Goal: Task Accomplishment & Management: Complete application form

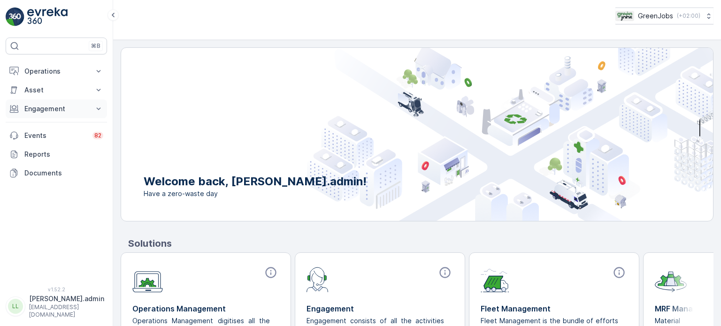
click at [51, 107] on p "Engagement" at bounding box center [56, 108] width 64 height 9
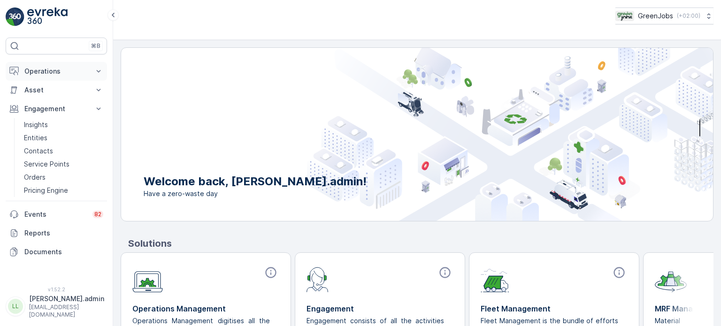
click at [59, 71] on p "Operations" at bounding box center [56, 71] width 64 height 9
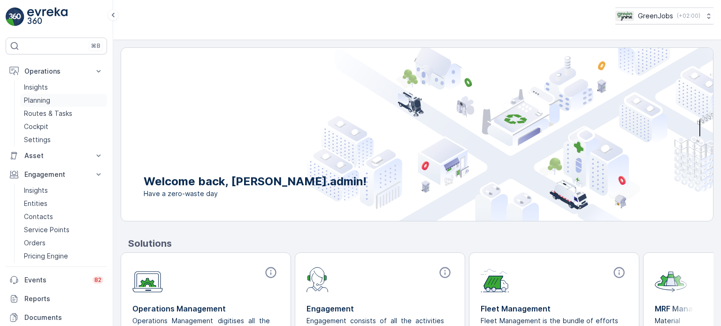
click at [46, 103] on p "Planning" at bounding box center [37, 100] width 26 height 9
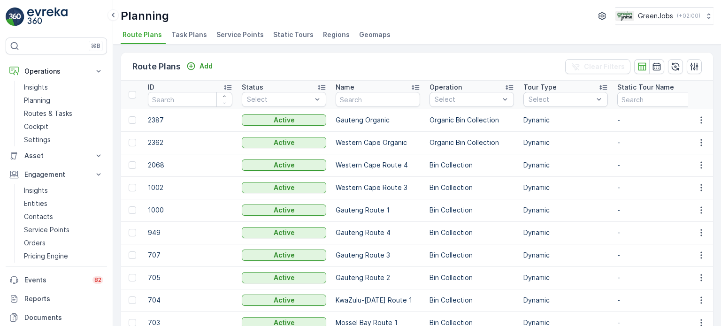
click at [238, 36] on span "Service Points" at bounding box center [240, 34] width 47 height 9
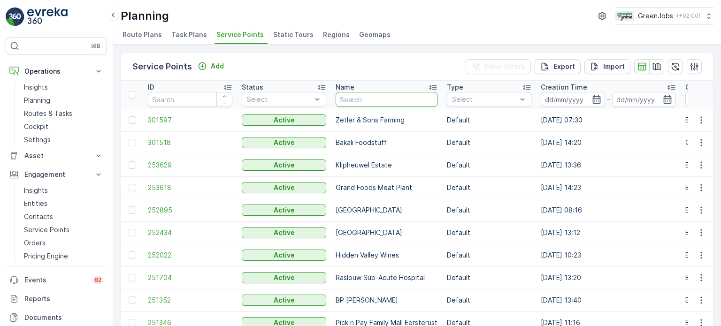
click at [363, 102] on input "text" at bounding box center [387, 99] width 102 height 15
type input "moreleta"
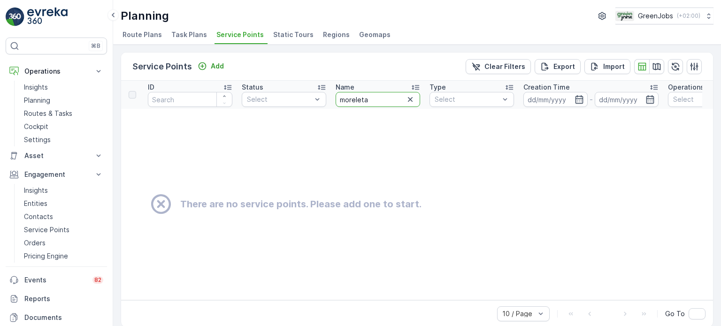
click at [340, 99] on input "moreleta" at bounding box center [378, 99] width 85 height 15
type input "ng moreleta"
drag, startPoint x: 383, startPoint y: 98, endPoint x: 340, endPoint y: 96, distance: 43.3
click at [340, 96] on input "ng moreleta" at bounding box center [378, 99] width 85 height 15
type input "ng m"
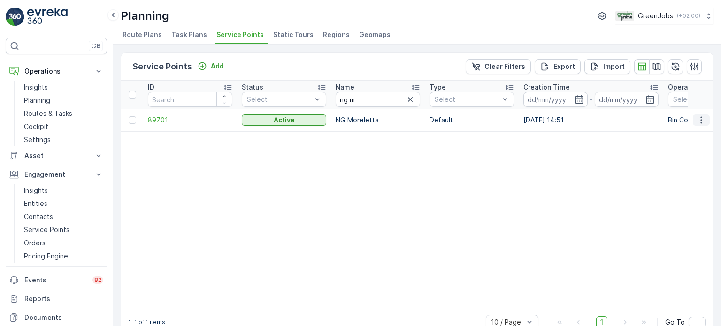
click at [700, 116] on icon "button" at bounding box center [701, 120] width 9 height 9
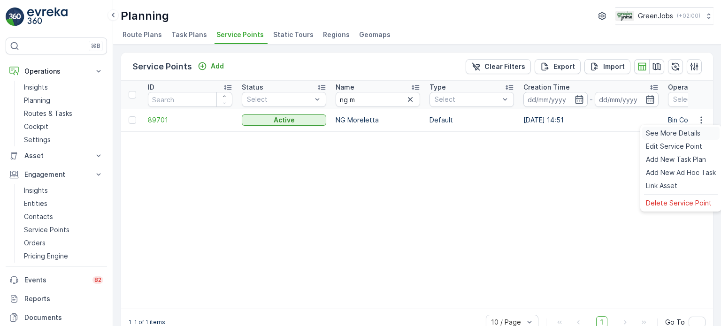
click at [682, 131] on span "See More Details" at bounding box center [673, 133] width 54 height 9
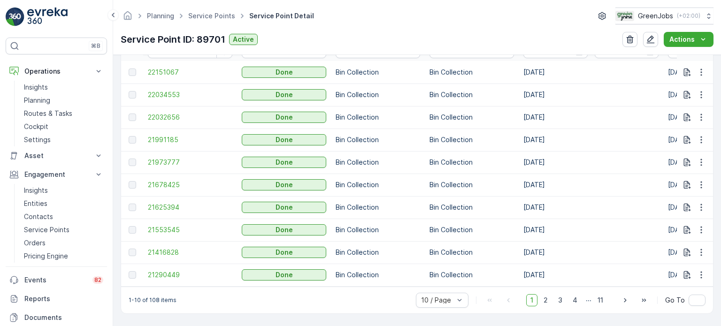
scroll to position [282, 0]
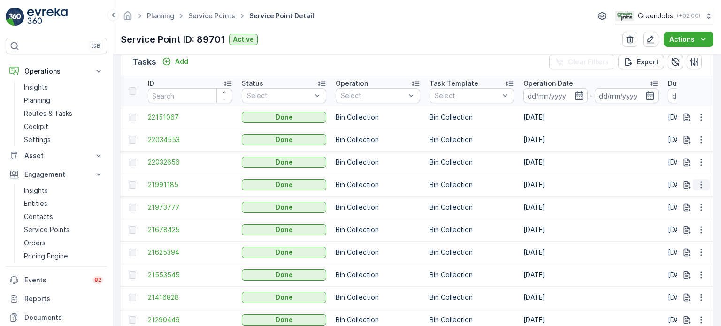
click at [698, 184] on icon "button" at bounding box center [701, 184] width 9 height 9
click at [673, 197] on span "See More Details" at bounding box center [690, 198] width 54 height 9
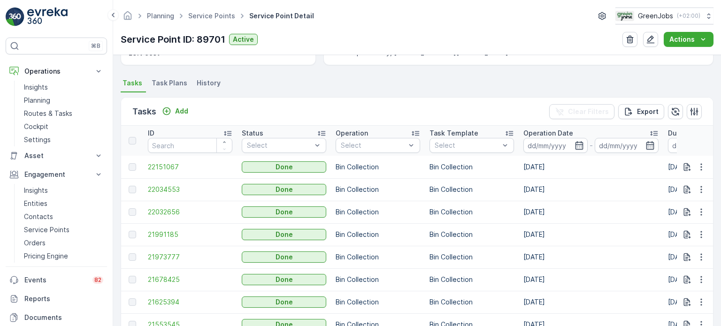
scroll to position [236, 0]
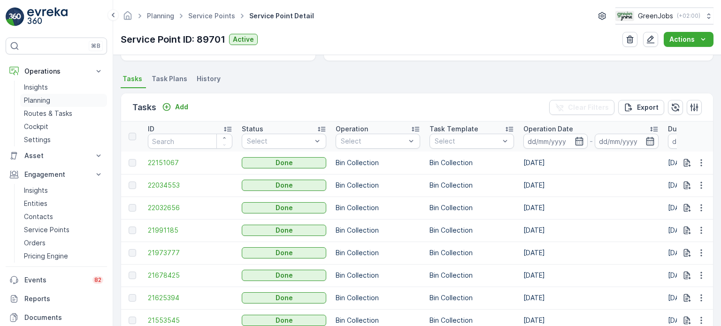
click at [42, 98] on p "Planning" at bounding box center [37, 100] width 26 height 9
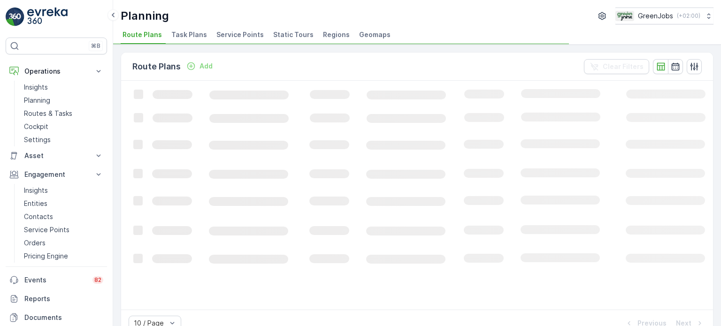
drag, startPoint x: 237, startPoint y: 35, endPoint x: 242, endPoint y: 35, distance: 5.6
click at [237, 35] on span "Service Points" at bounding box center [240, 34] width 47 height 9
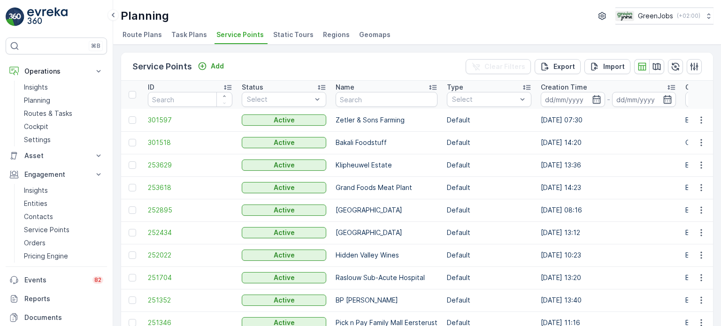
click at [365, 107] on th "Name" at bounding box center [386, 95] width 111 height 28
click at [368, 101] on input "text" at bounding box center [387, 99] width 102 height 15
type input "ng m"
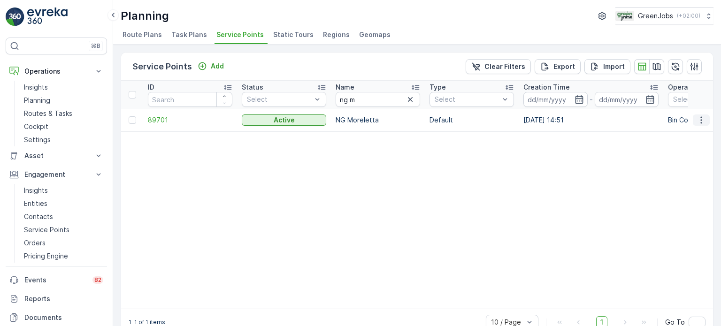
click at [701, 117] on icon "button" at bounding box center [701, 119] width 1 height 7
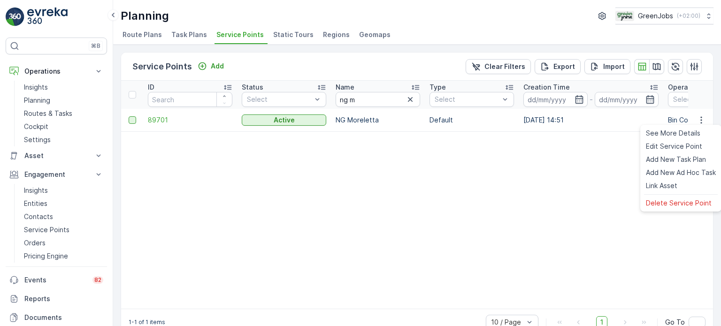
click at [130, 120] on div at bounding box center [133, 120] width 8 height 8
click at [129, 116] on input "checkbox" at bounding box center [129, 116] width 0 height 0
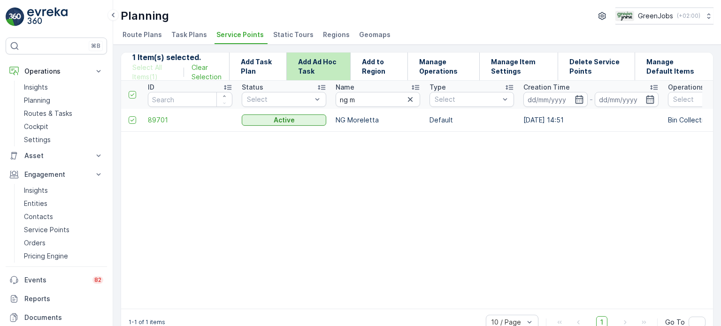
click at [306, 63] on p "Add Ad Hoc Task" at bounding box center [318, 66] width 41 height 19
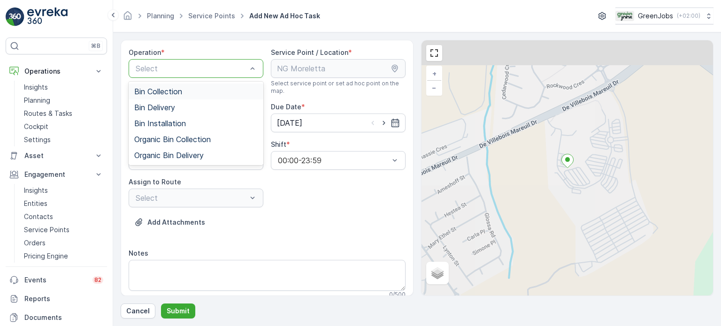
click at [171, 90] on span "Bin Collection" at bounding box center [158, 91] width 48 height 8
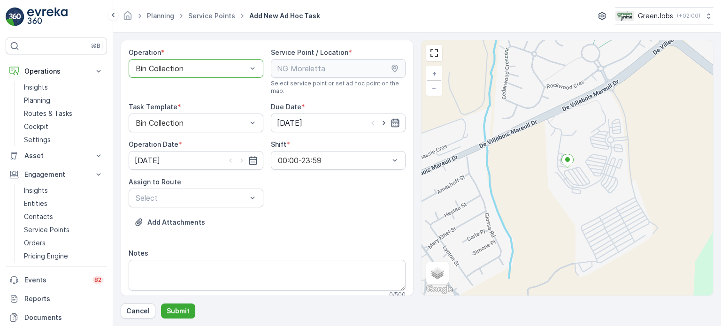
click at [396, 124] on icon "button" at bounding box center [395, 122] width 9 height 9
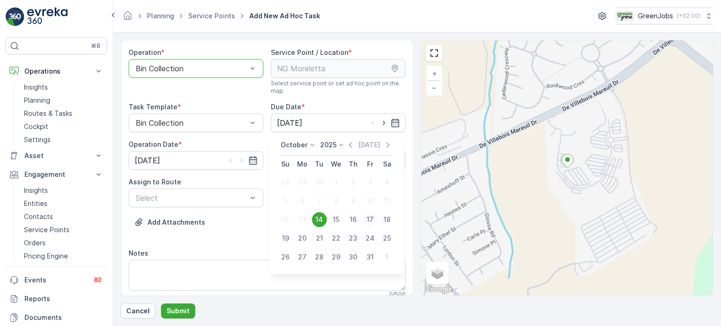
click at [371, 217] on div "17" at bounding box center [370, 219] width 15 height 15
type input "[DATE]"
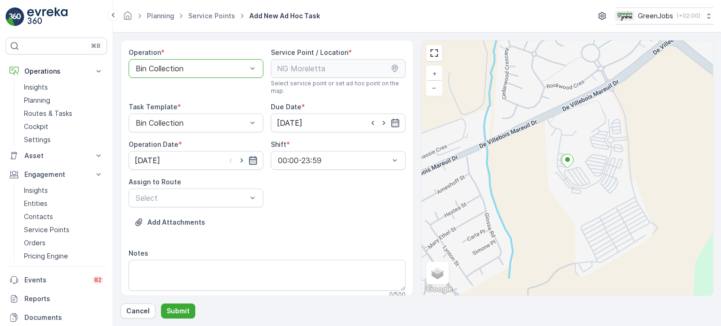
click at [252, 159] on icon "button" at bounding box center [252, 160] width 9 height 9
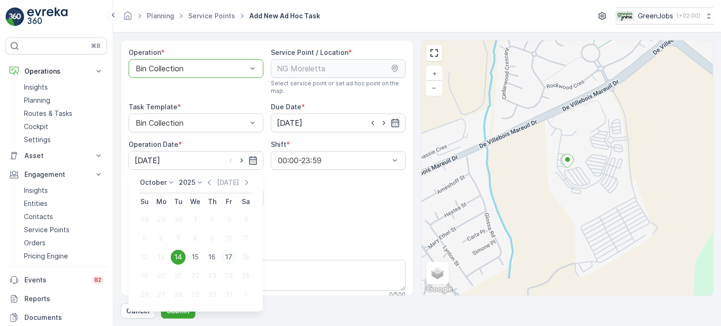
click at [231, 256] on div "17" at bounding box center [229, 257] width 15 height 15
type input "[DATE]"
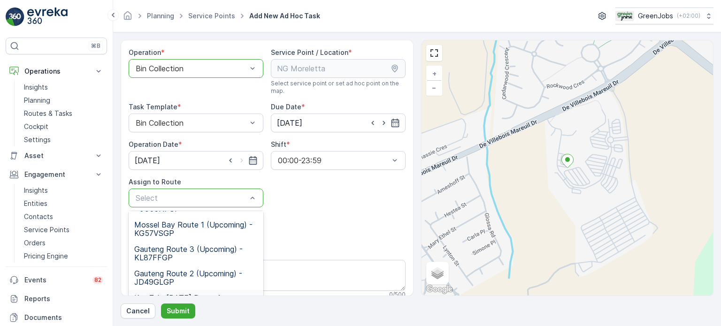
scroll to position [136, 0]
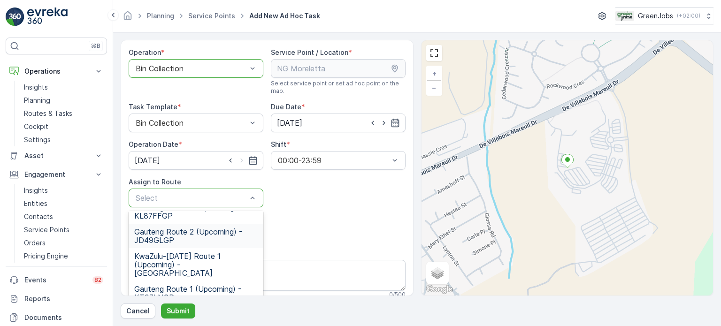
click at [154, 229] on span "Gauteng Route 2 (Upcoming) - JD49GLGP" at bounding box center [196, 236] width 124 height 17
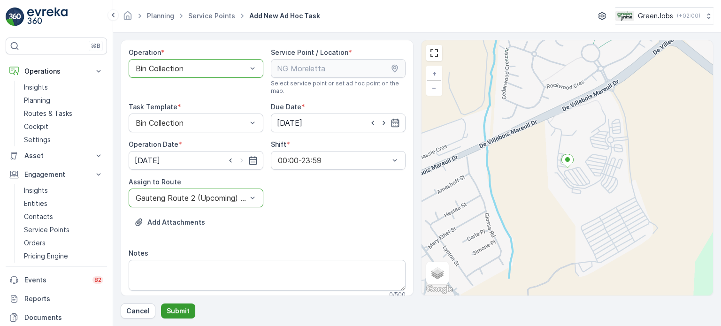
click at [179, 313] on p "Submit" at bounding box center [178, 311] width 23 height 9
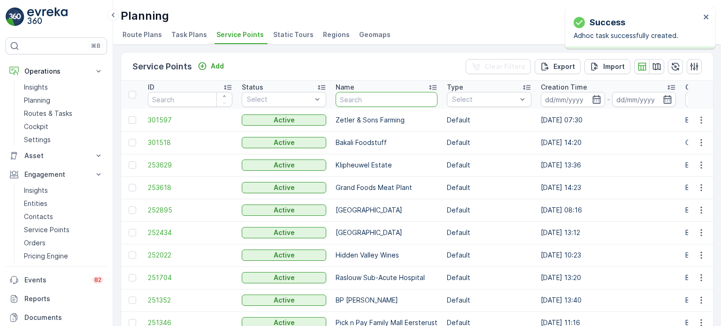
click at [377, 99] on input "text" at bounding box center [387, 99] width 102 height 15
type input "ng more"
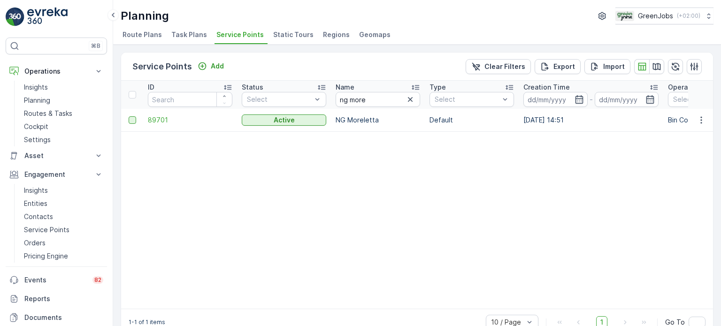
click at [133, 119] on div at bounding box center [133, 120] width 8 height 8
click at [129, 116] on input "checkbox" at bounding box center [129, 116] width 0 height 0
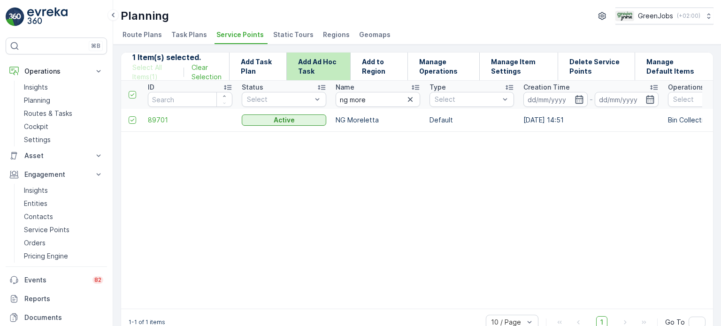
click at [323, 60] on p "Add Ad Hoc Task" at bounding box center [318, 66] width 41 height 19
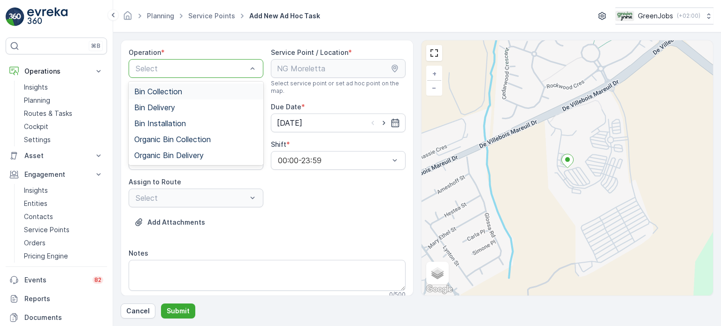
click at [182, 92] on span "Bin Collection" at bounding box center [158, 91] width 48 height 8
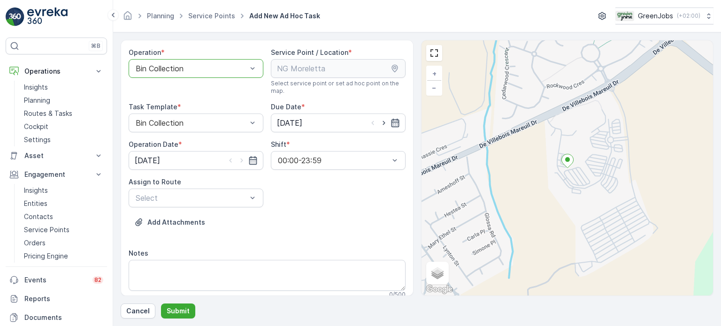
click at [393, 123] on icon "button" at bounding box center [395, 122] width 9 height 9
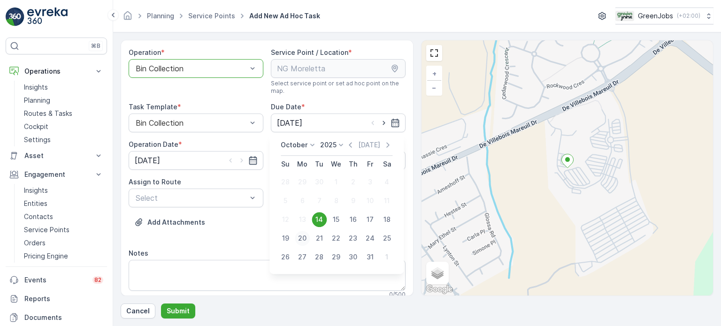
click at [298, 240] on div "20" at bounding box center [302, 238] width 15 height 15
type input "[DATE]"
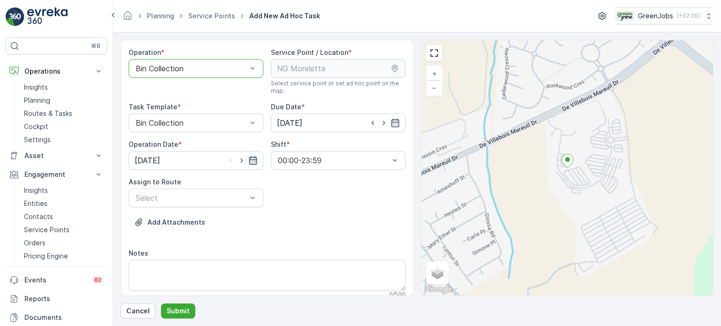
click at [248, 158] on icon "button" at bounding box center [252, 160] width 9 height 9
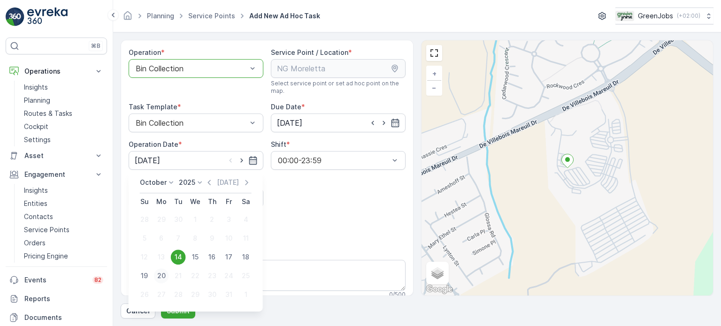
click at [164, 276] on div "20" at bounding box center [161, 276] width 15 height 15
type input "[DATE]"
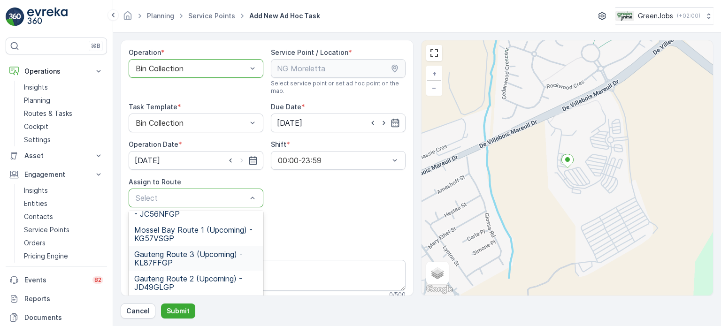
scroll to position [42, 0]
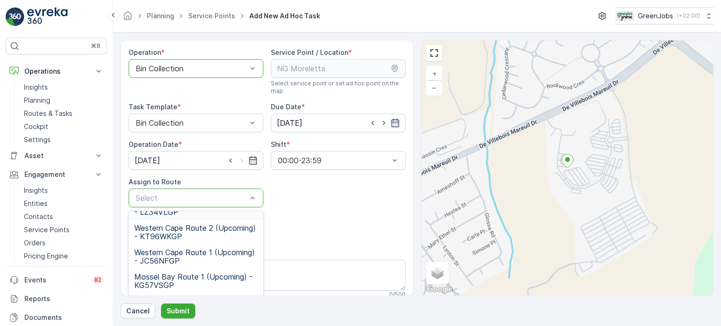
click at [196, 194] on div at bounding box center [191, 198] width 113 height 8
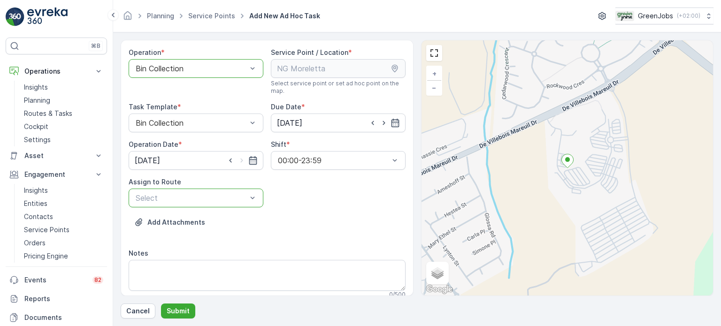
type input "4"
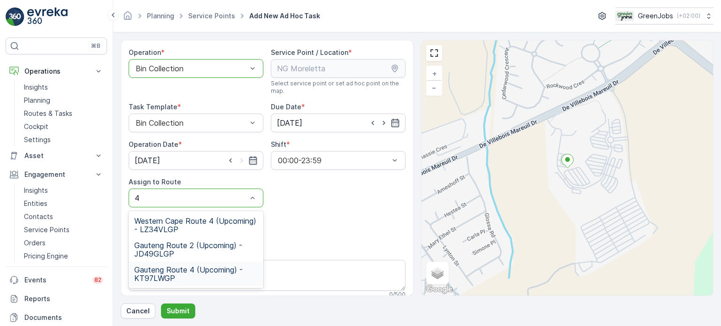
click at [184, 268] on span "Gauteng Route 4 (Upcoming) - KT97LWGP" at bounding box center [196, 274] width 124 height 17
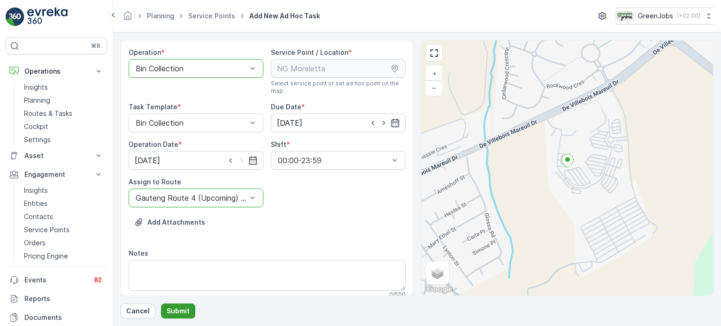
click at [178, 308] on p "Submit" at bounding box center [178, 311] width 23 height 9
